Goal: Task Accomplishment & Management: Use online tool/utility

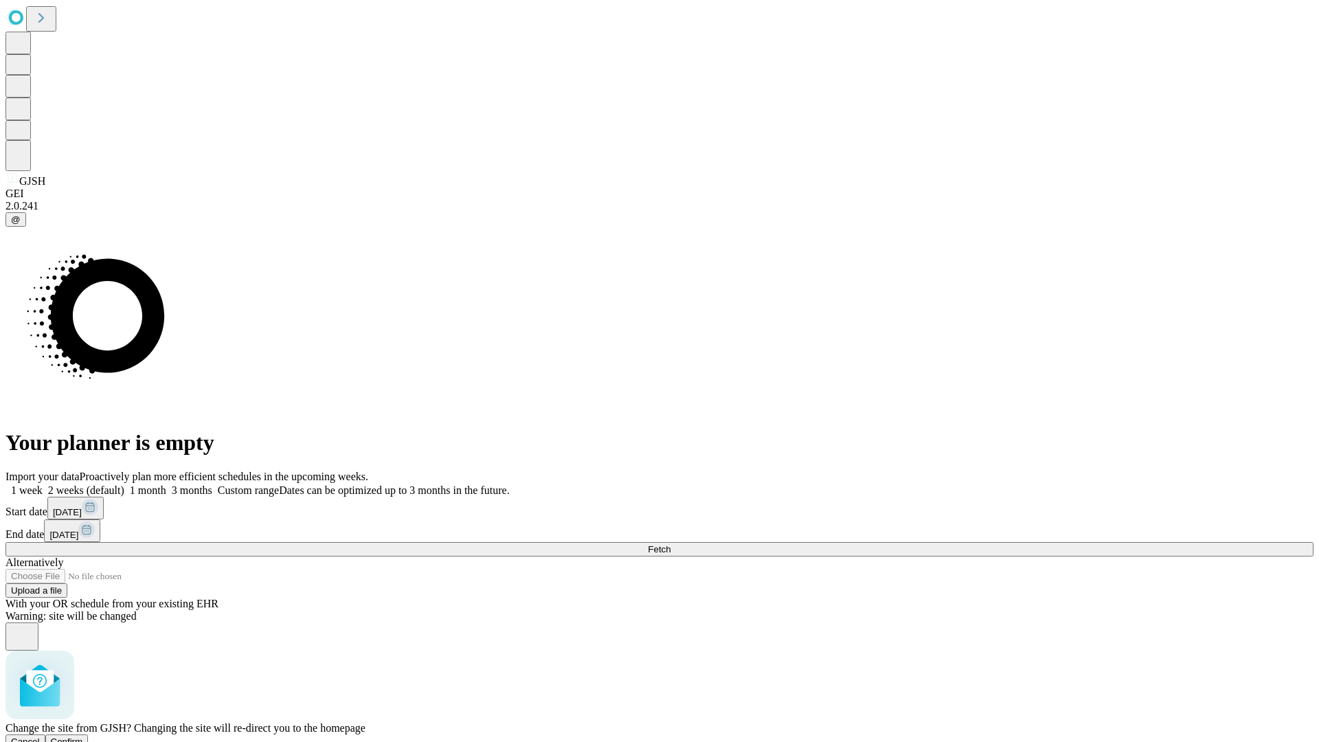
click at [83, 737] on span "Confirm" at bounding box center [67, 742] width 32 height 10
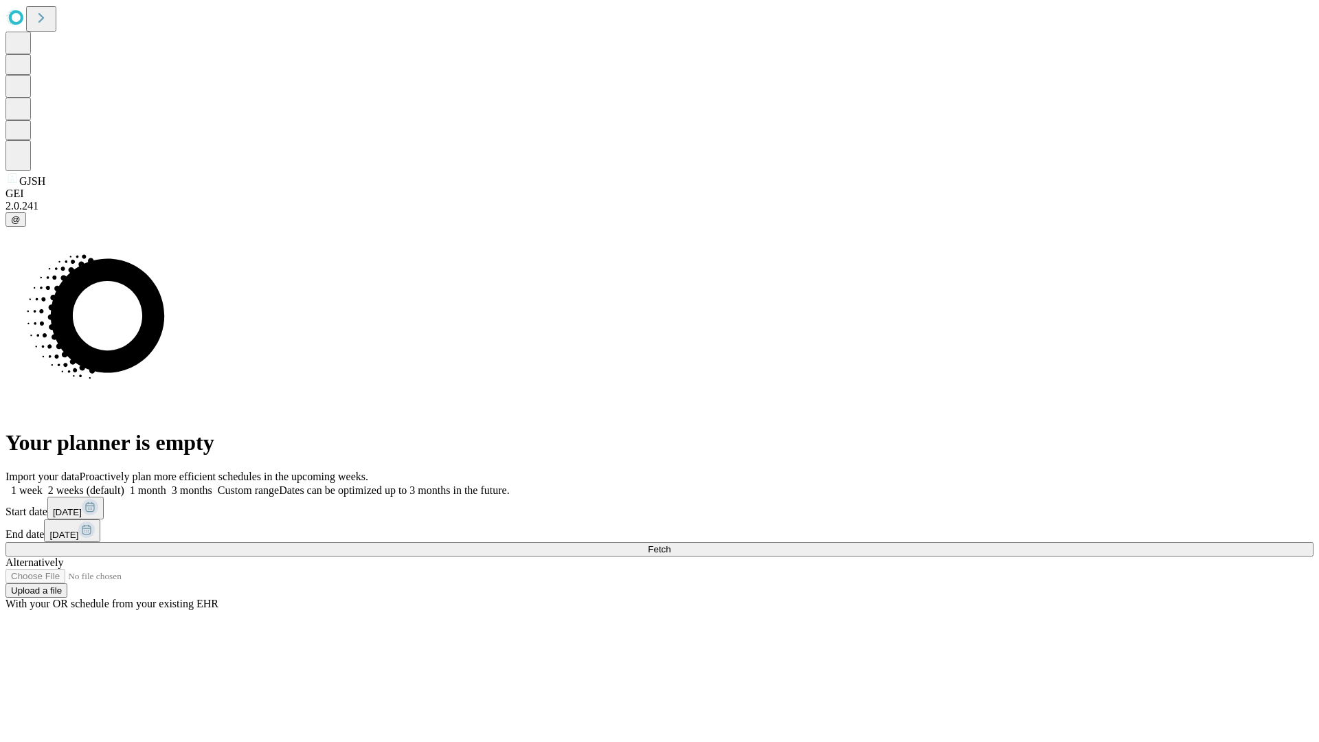
click at [43, 484] on label "1 week" at bounding box center [23, 490] width 37 height 12
click at [671, 544] on span "Fetch" at bounding box center [659, 549] width 23 height 10
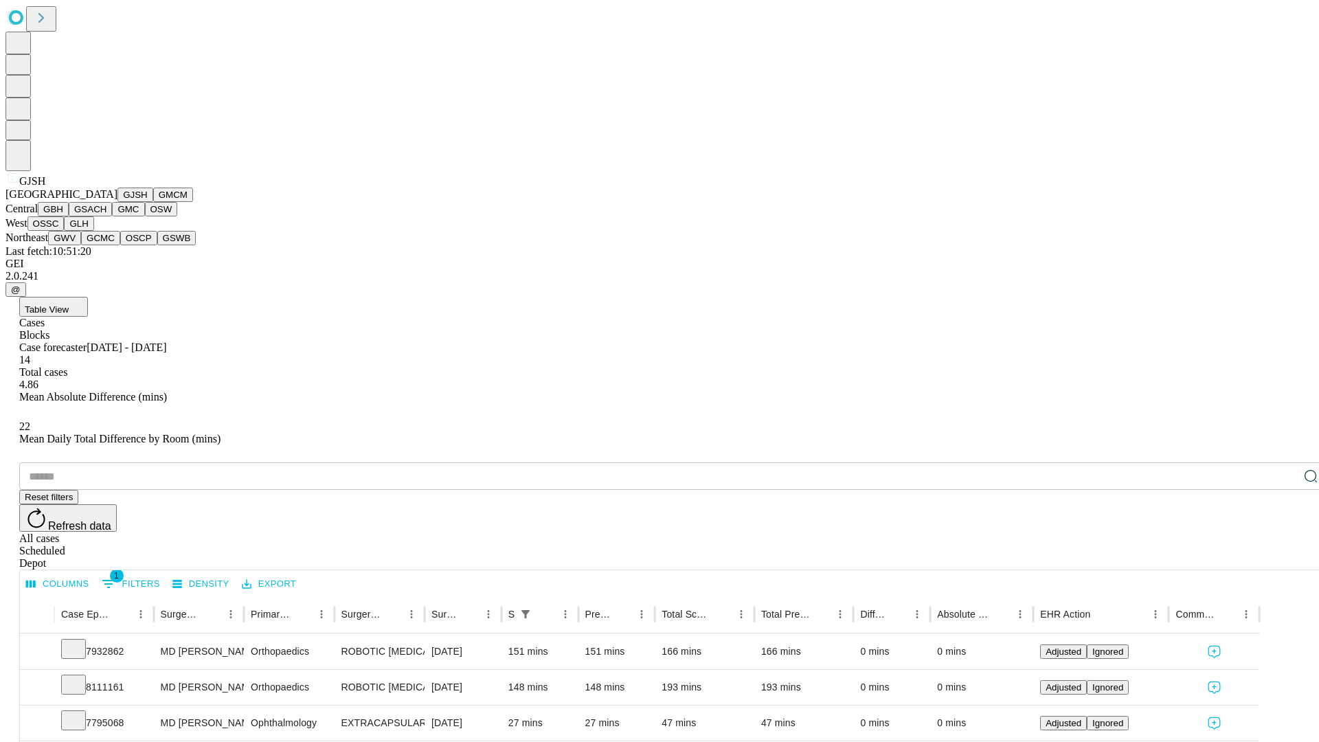
click at [153, 202] on button "GMCM" at bounding box center [173, 195] width 40 height 14
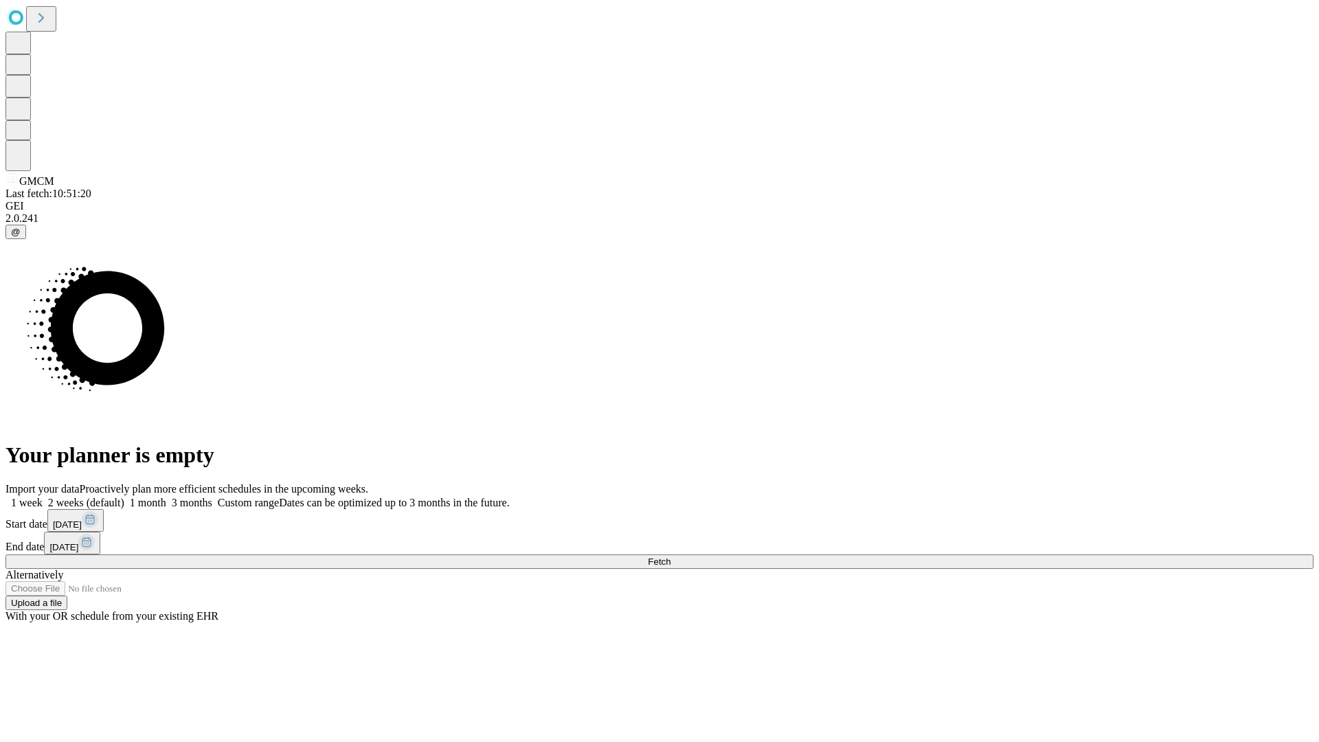
click at [43, 497] on label "1 week" at bounding box center [23, 503] width 37 height 12
click at [671, 557] on span "Fetch" at bounding box center [659, 562] width 23 height 10
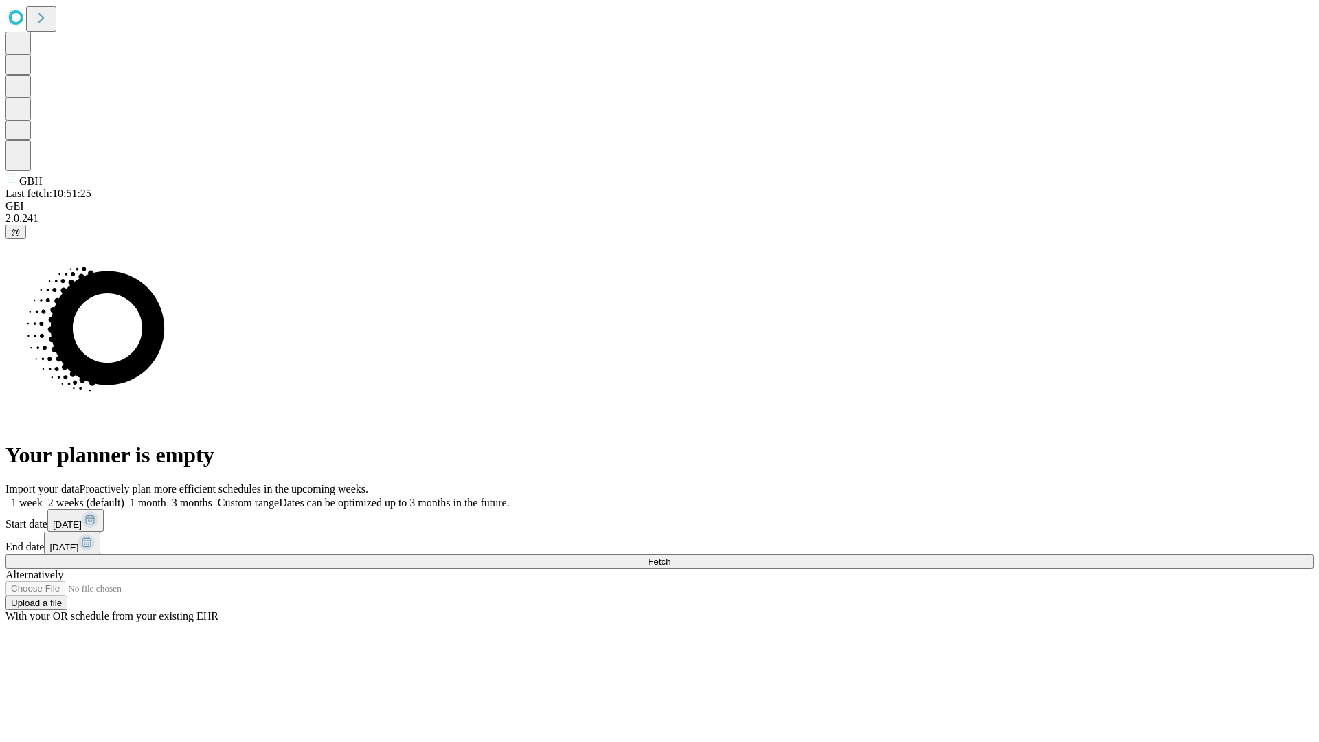
click at [43, 497] on label "1 week" at bounding box center [23, 503] width 37 height 12
click at [671, 557] on span "Fetch" at bounding box center [659, 562] width 23 height 10
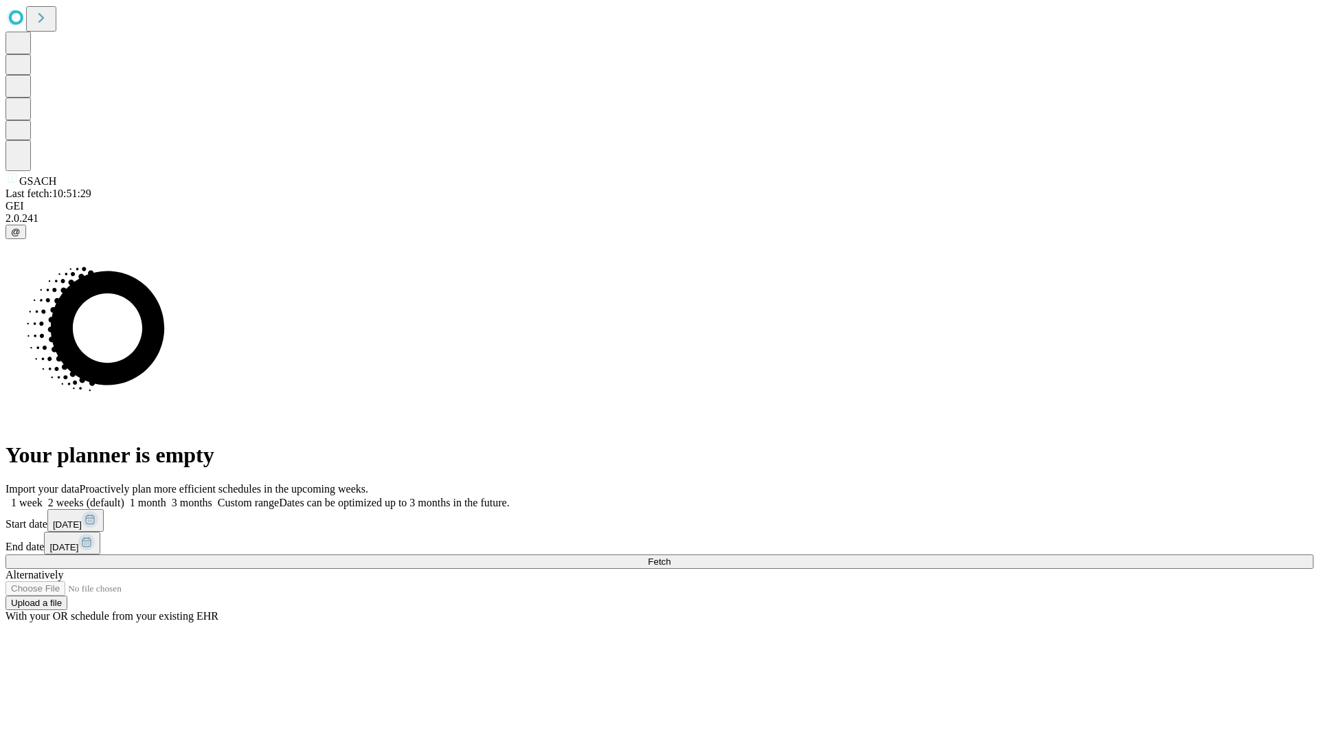
click at [43, 497] on label "1 week" at bounding box center [23, 503] width 37 height 12
click at [671, 557] on span "Fetch" at bounding box center [659, 562] width 23 height 10
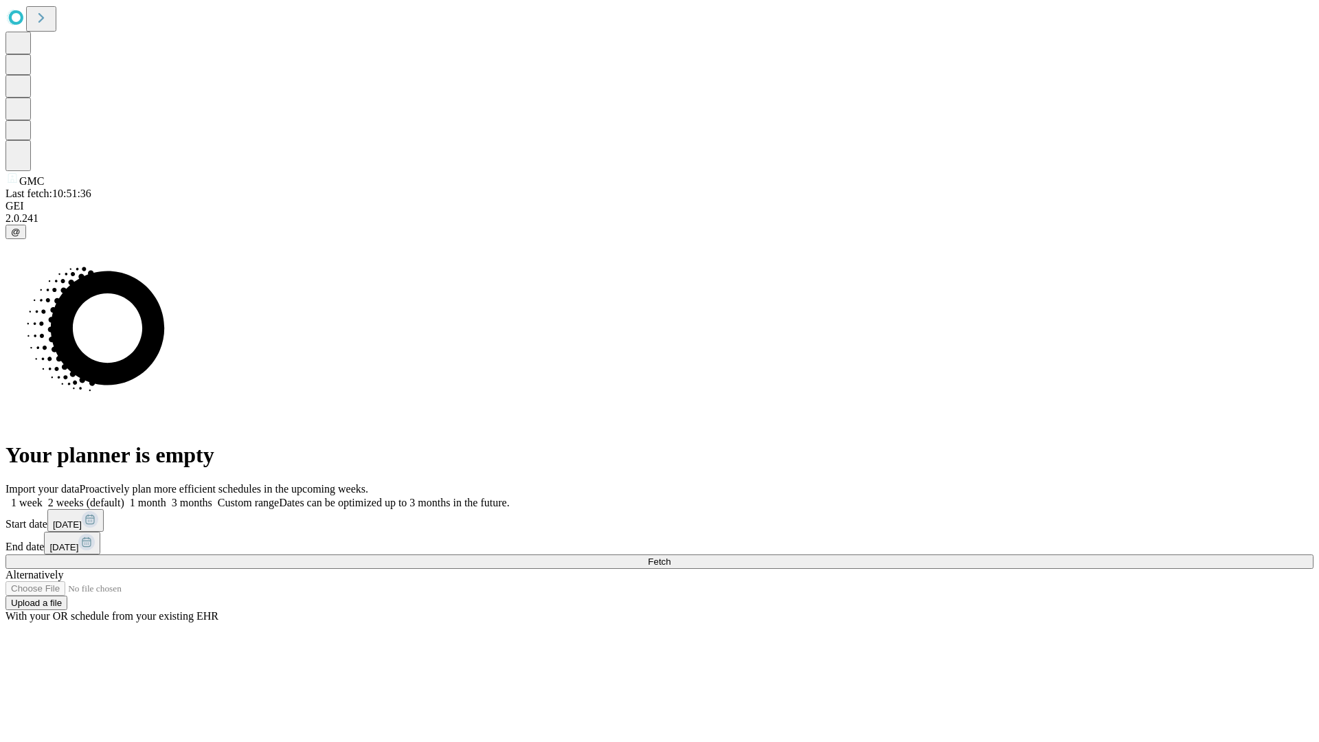
click at [43, 497] on label "1 week" at bounding box center [23, 503] width 37 height 12
click at [671, 557] on span "Fetch" at bounding box center [659, 562] width 23 height 10
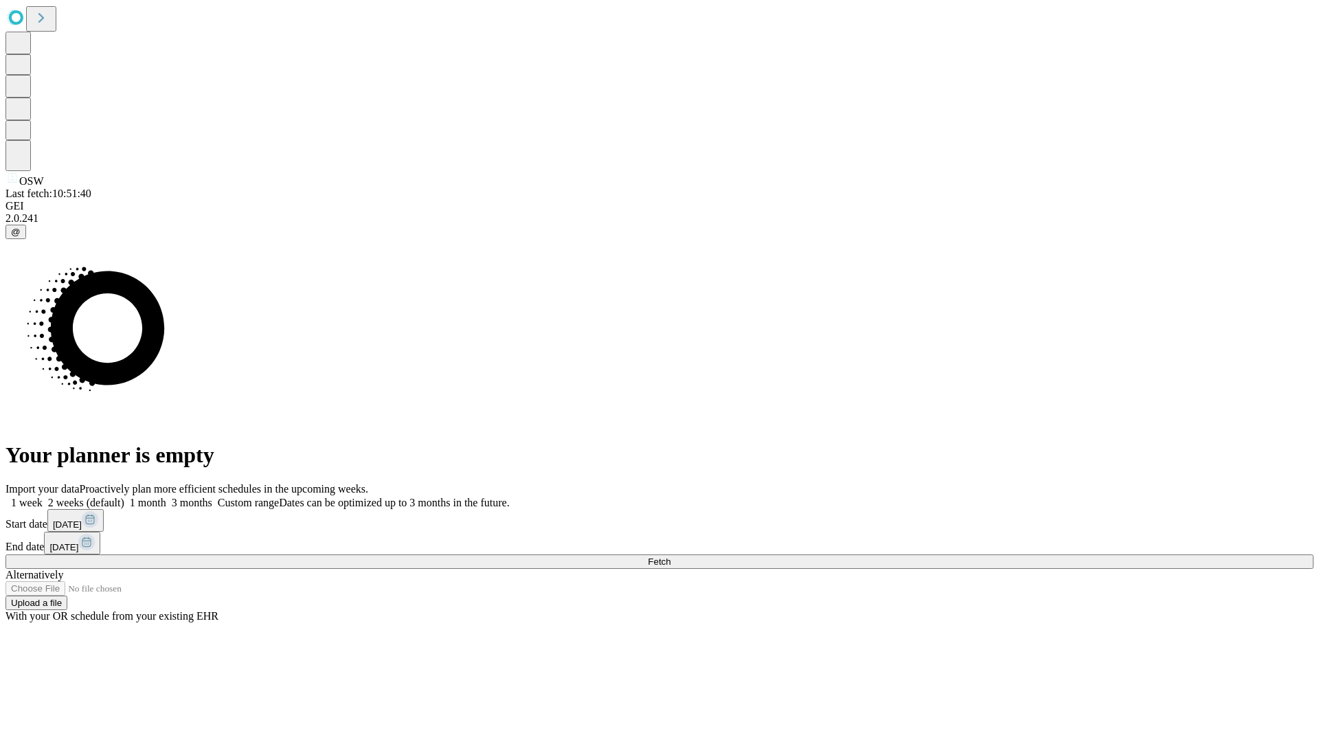
click at [43, 497] on label "1 week" at bounding box center [23, 503] width 37 height 12
click at [671, 557] on span "Fetch" at bounding box center [659, 562] width 23 height 10
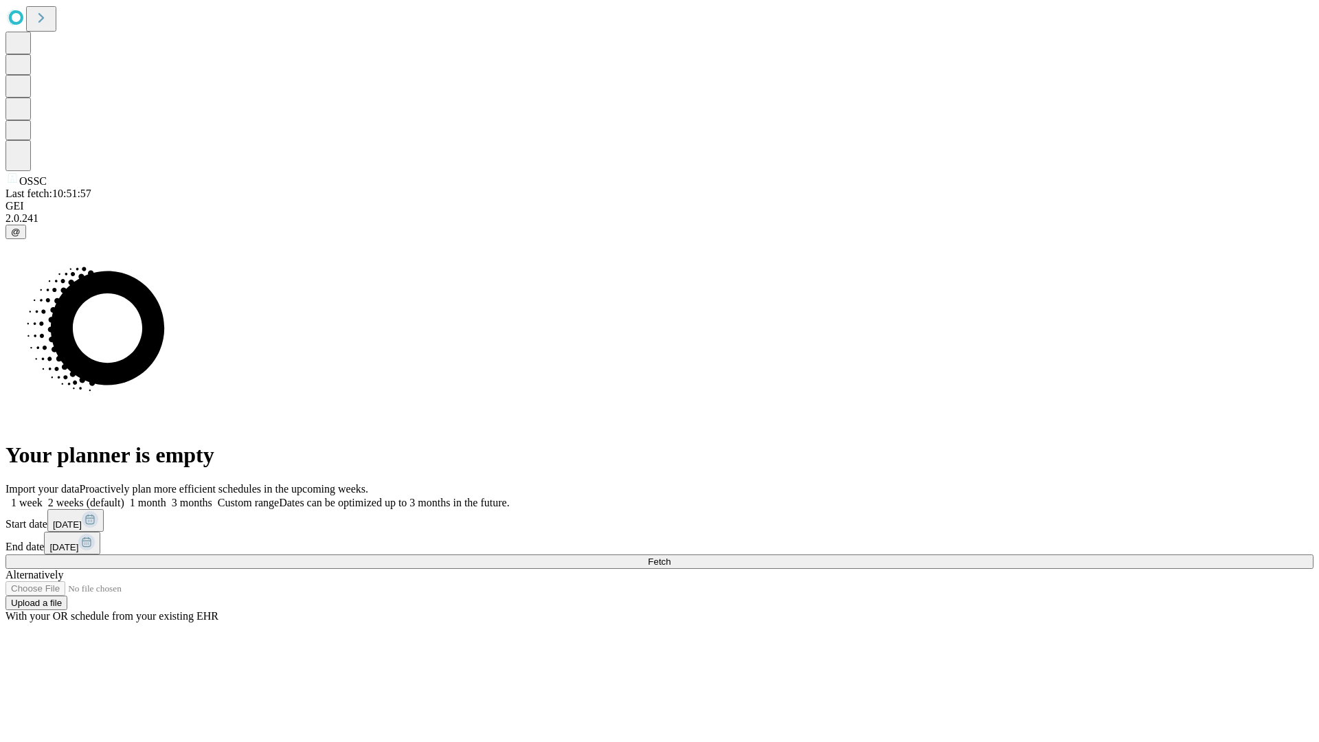
click at [671, 557] on span "Fetch" at bounding box center [659, 562] width 23 height 10
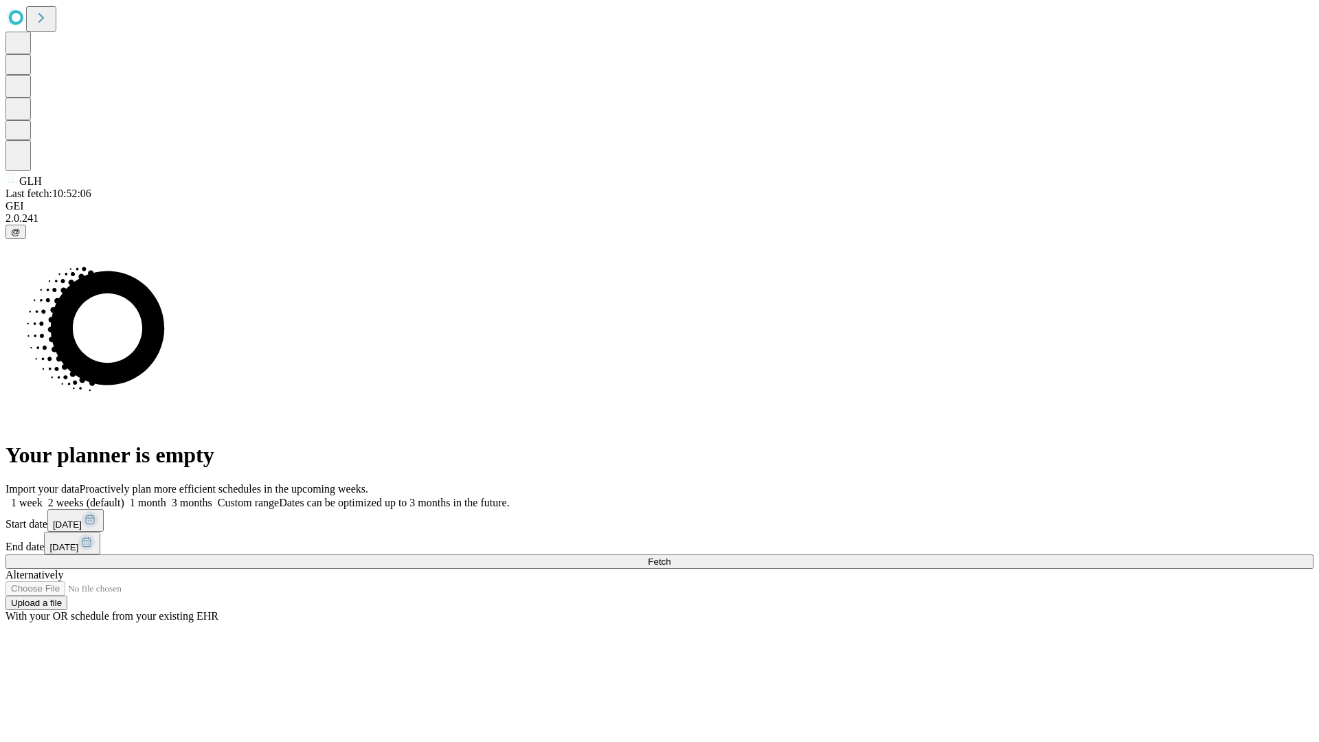
click at [43, 497] on label "1 week" at bounding box center [23, 503] width 37 height 12
click at [671, 557] on span "Fetch" at bounding box center [659, 562] width 23 height 10
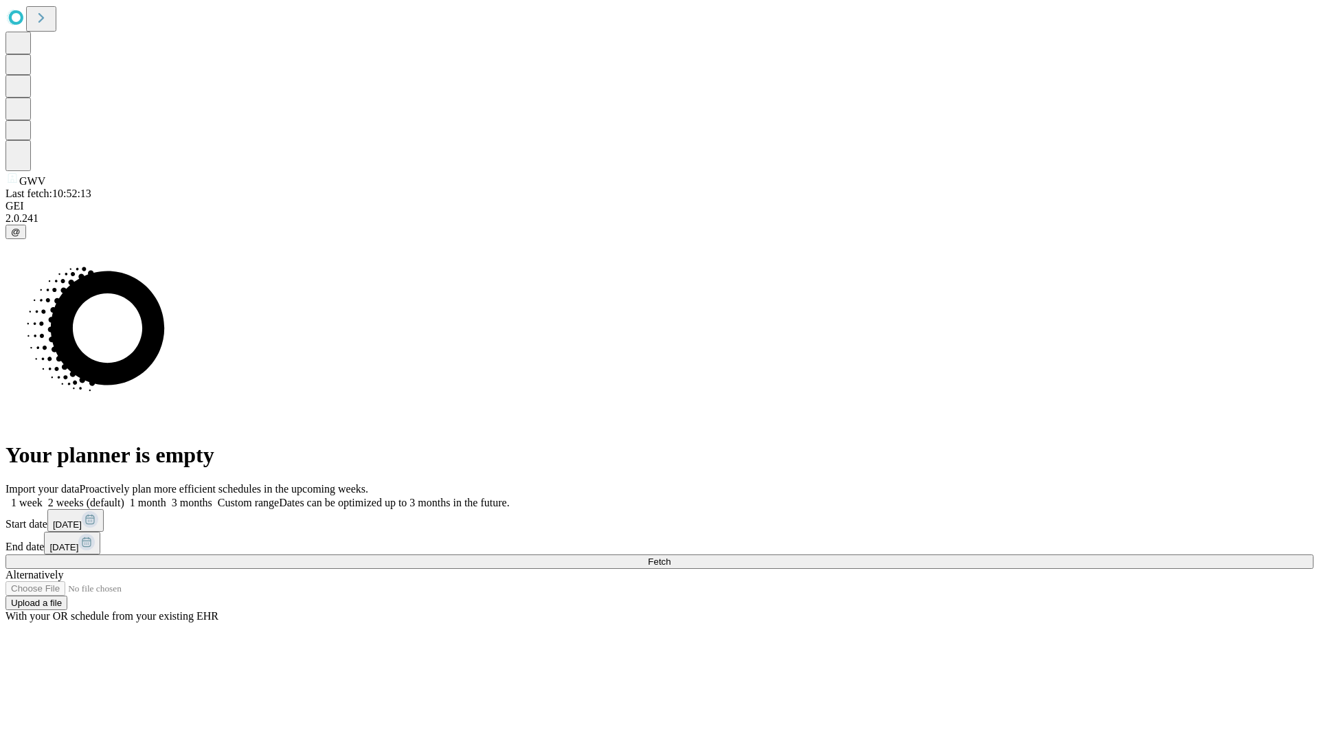
click at [43, 497] on label "1 week" at bounding box center [23, 503] width 37 height 12
click at [671, 557] on span "Fetch" at bounding box center [659, 562] width 23 height 10
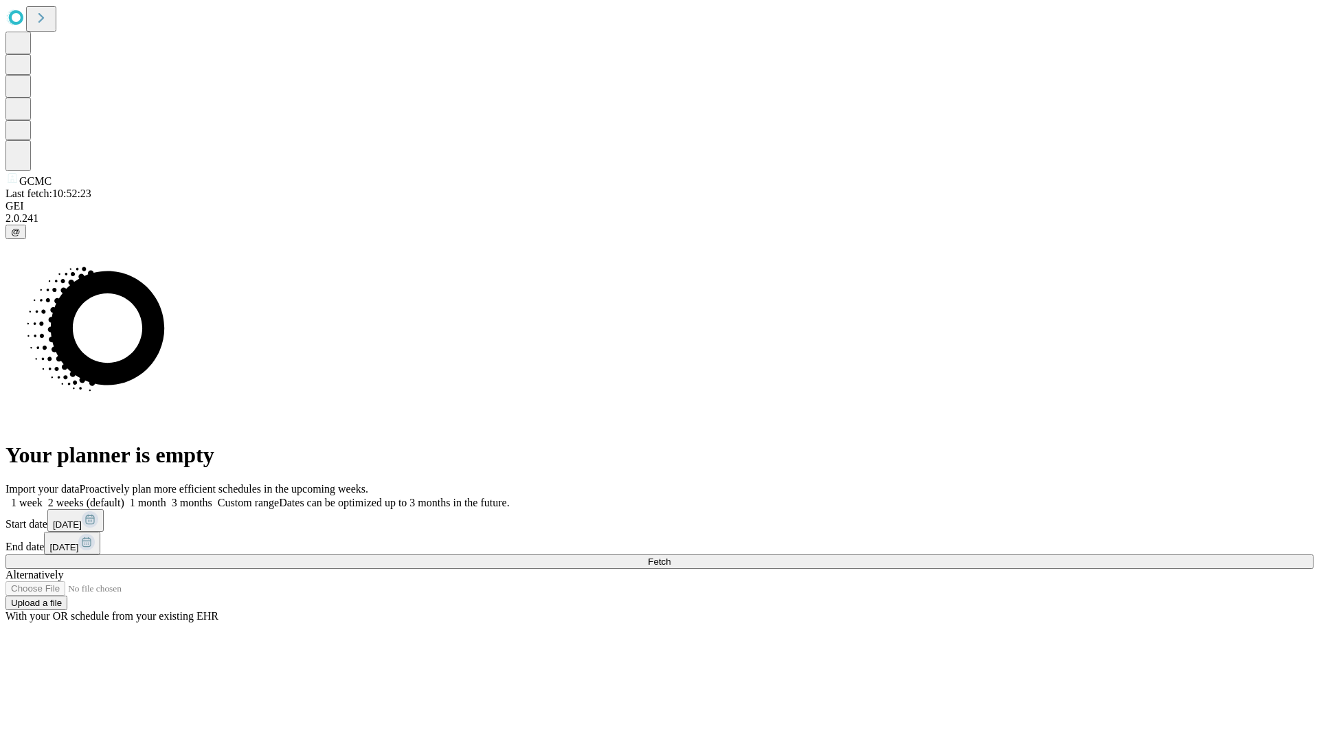
click at [43, 497] on label "1 week" at bounding box center [23, 503] width 37 height 12
click at [671, 557] on span "Fetch" at bounding box center [659, 562] width 23 height 10
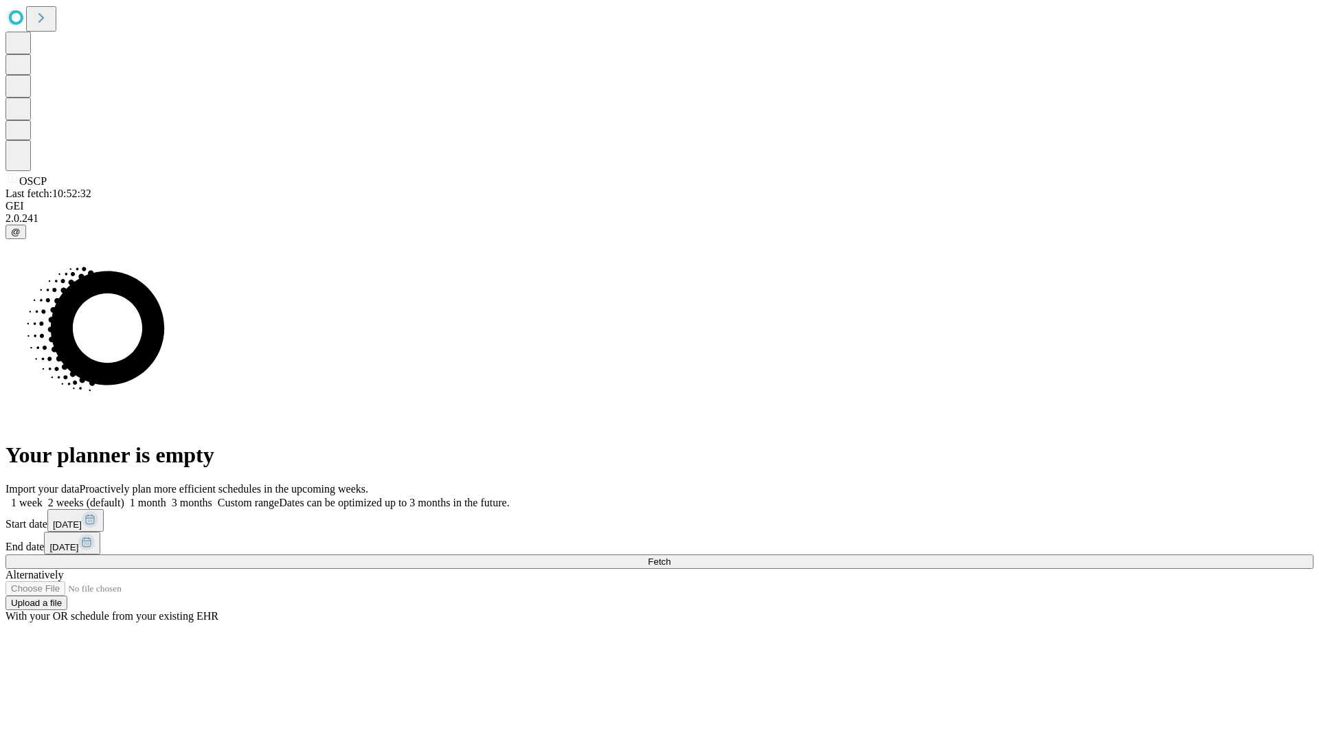
click at [43, 497] on label "1 week" at bounding box center [23, 503] width 37 height 12
click at [671, 557] on span "Fetch" at bounding box center [659, 562] width 23 height 10
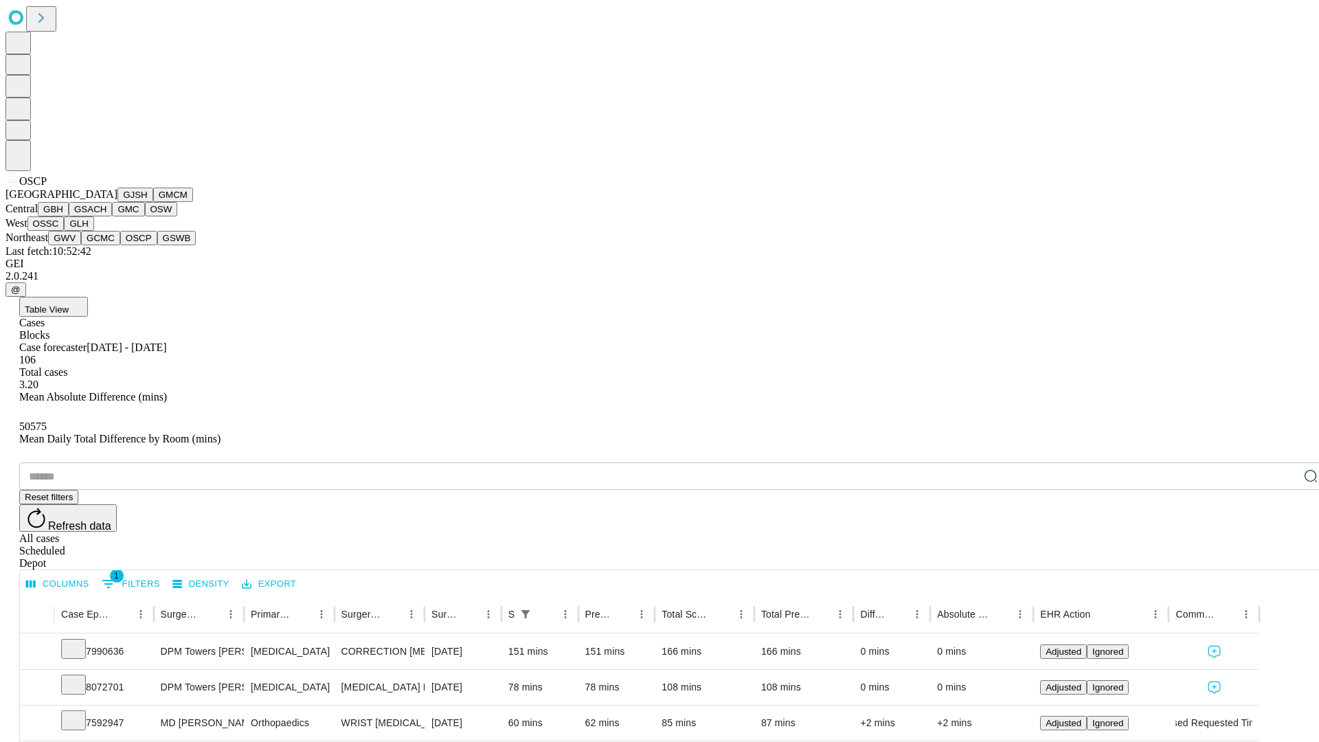
click at [157, 245] on button "GSWB" at bounding box center [176, 238] width 39 height 14
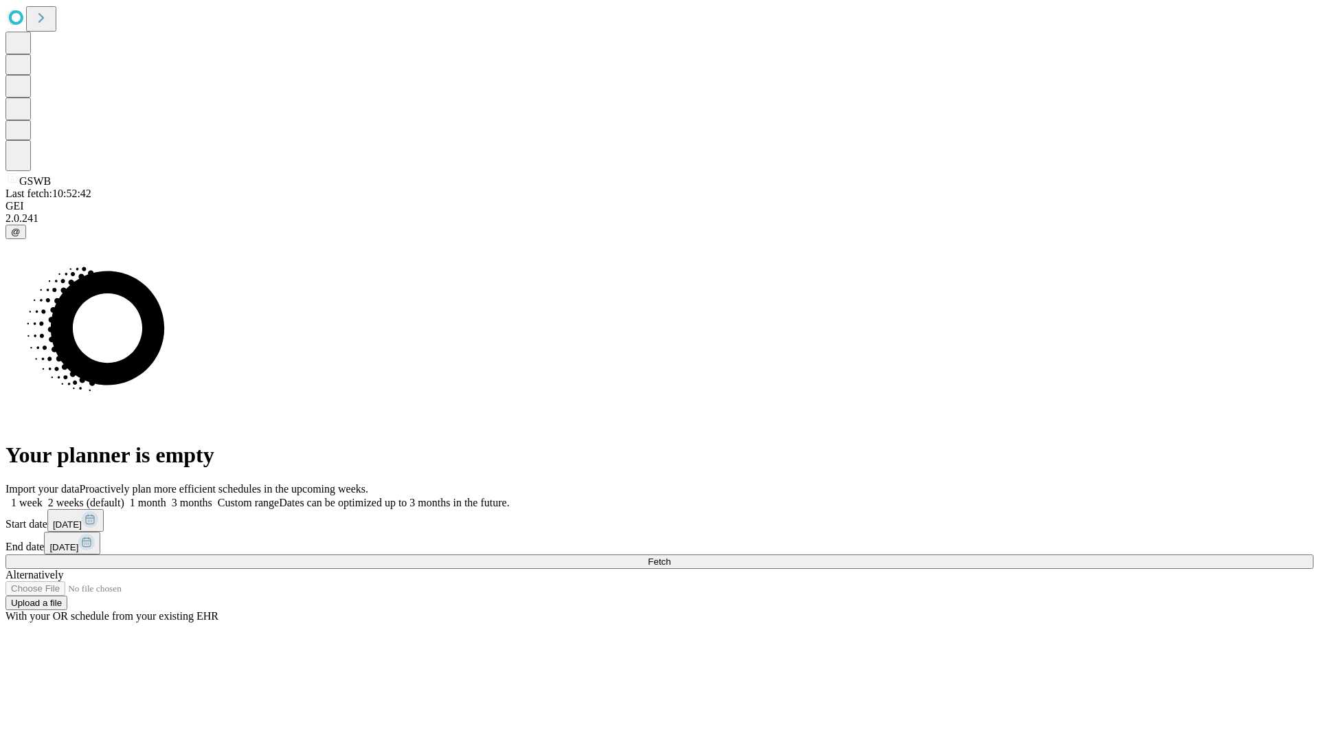
click at [671, 557] on span "Fetch" at bounding box center [659, 562] width 23 height 10
